Goal: Task Accomplishment & Management: Use online tool/utility

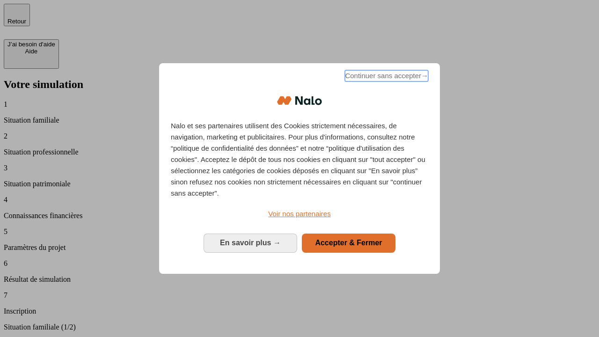
click at [386, 77] on span "Continuer sans accepter →" at bounding box center [386, 75] width 83 height 11
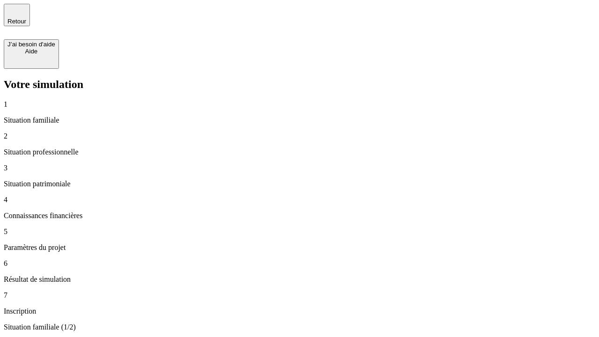
type input "30 000"
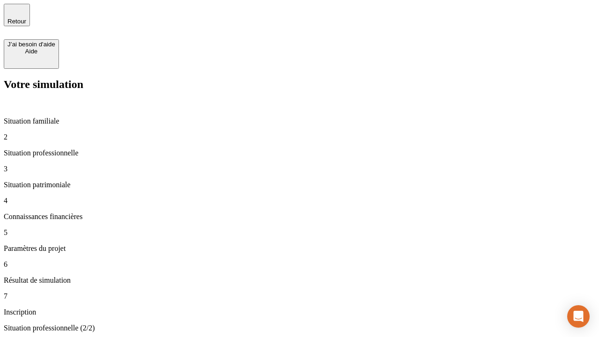
type input "0"
type input "1 000"
